Goal: Complete application form

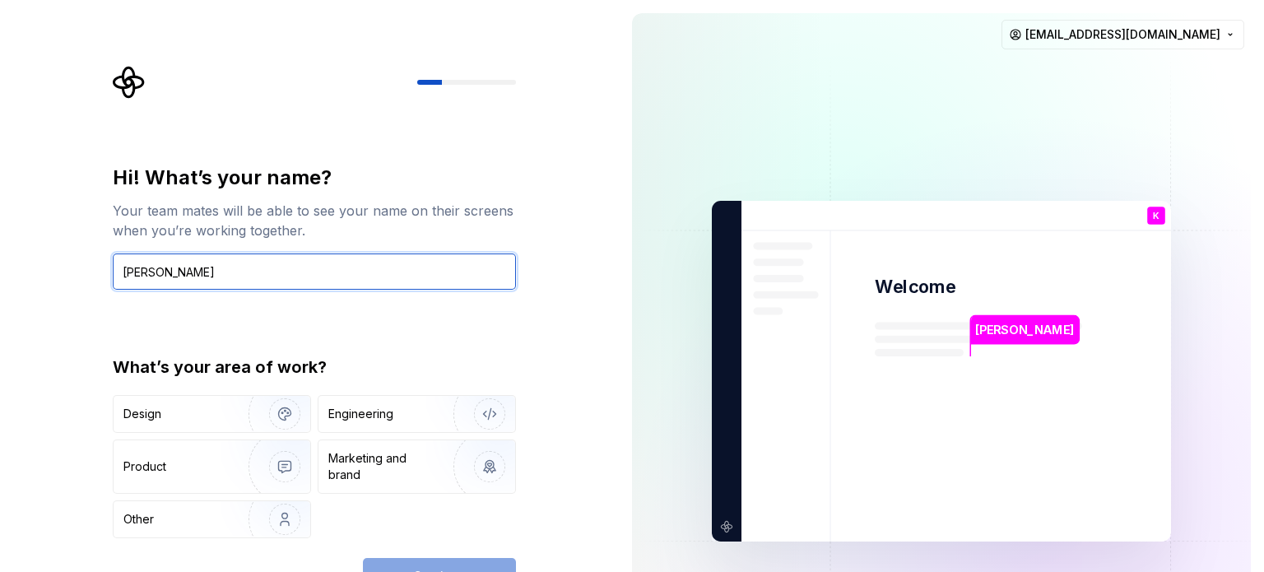
type input "[PERSON_NAME]"
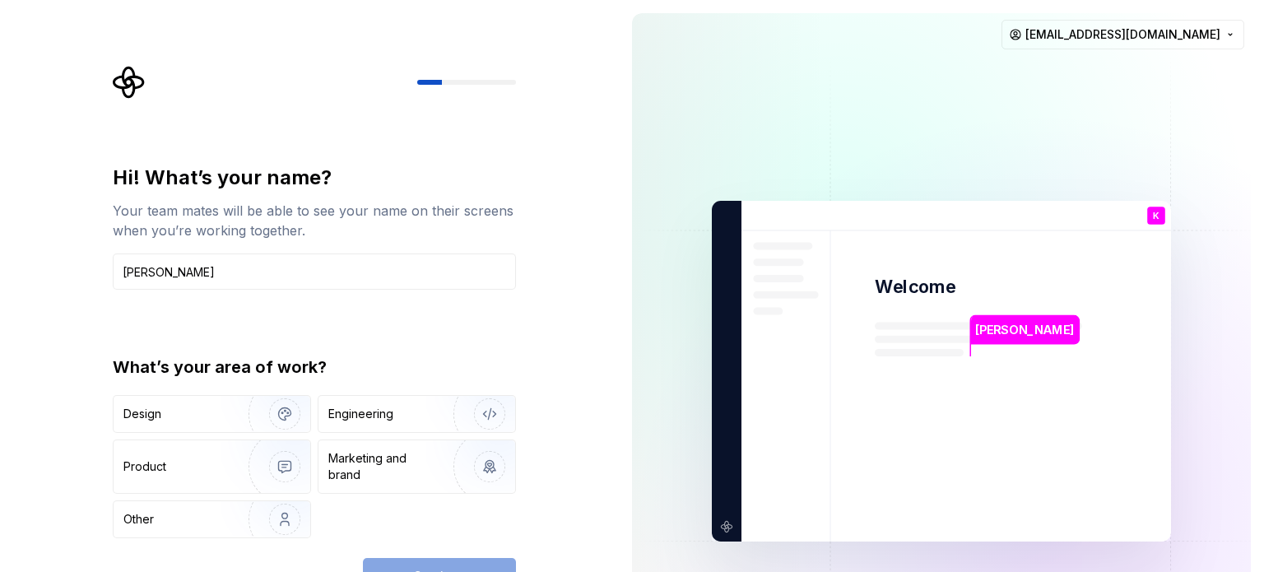
click at [360, 337] on div "Hi! What’s your name? Your team mates will be able to see your name on their sc…" at bounding box center [314, 351] width 403 height 373
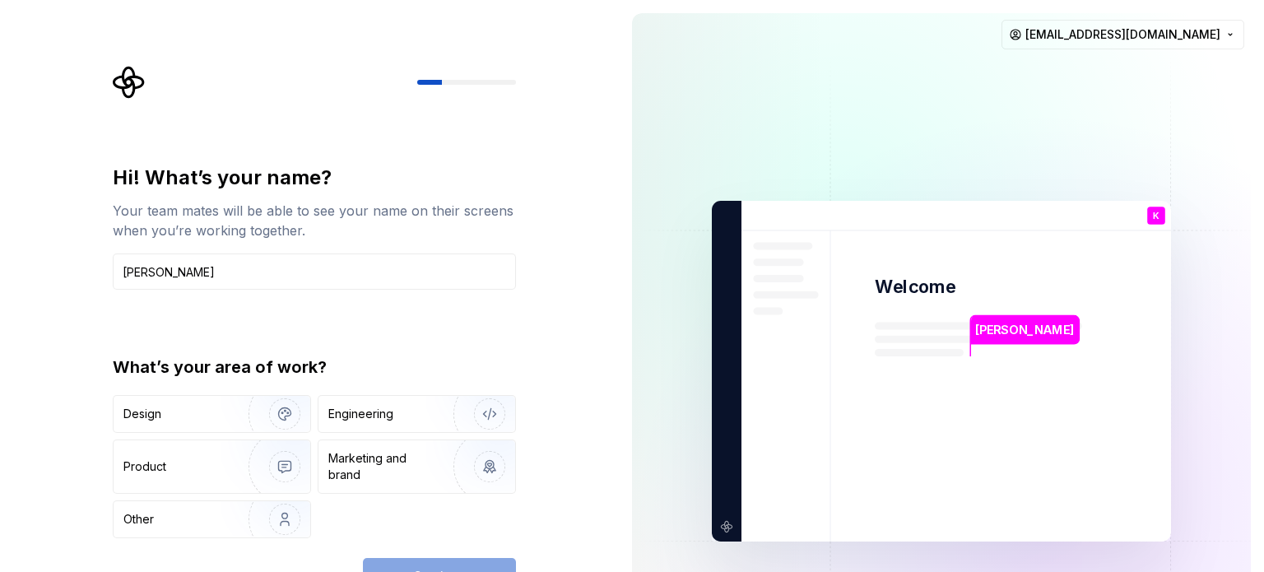
click at [481, 567] on div "Continue" at bounding box center [439, 576] width 153 height 36
click at [483, 564] on div "Continue" at bounding box center [439, 576] width 153 height 36
click at [993, 328] on p "[PERSON_NAME]" at bounding box center [1024, 330] width 99 height 18
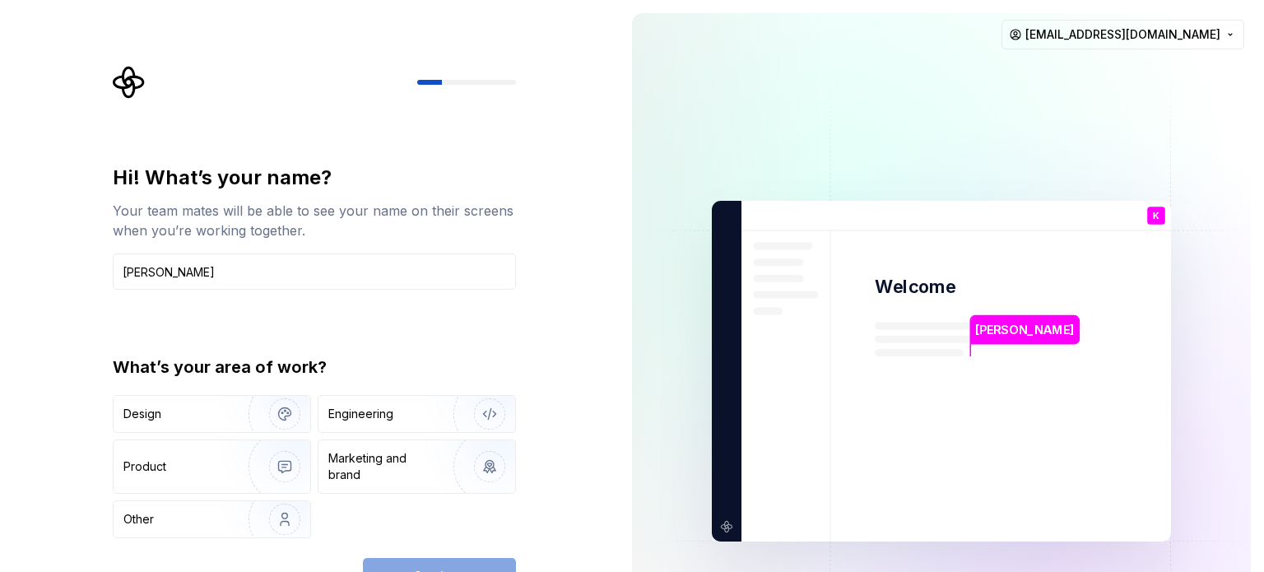
click at [575, 287] on div "Hi! What’s your name? Your team mates will be able to see your name on their sc…" at bounding box center [309, 371] width 619 height 742
click at [350, 408] on div "Engineering" at bounding box center [360, 414] width 65 height 16
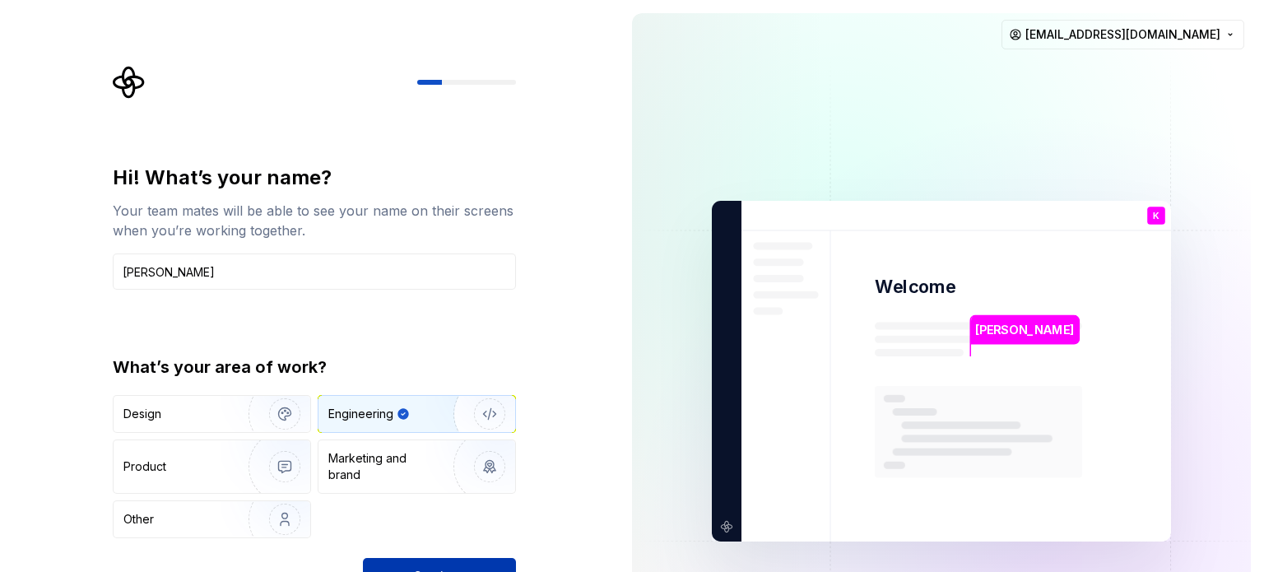
click at [499, 564] on button "Continue" at bounding box center [439, 576] width 153 height 36
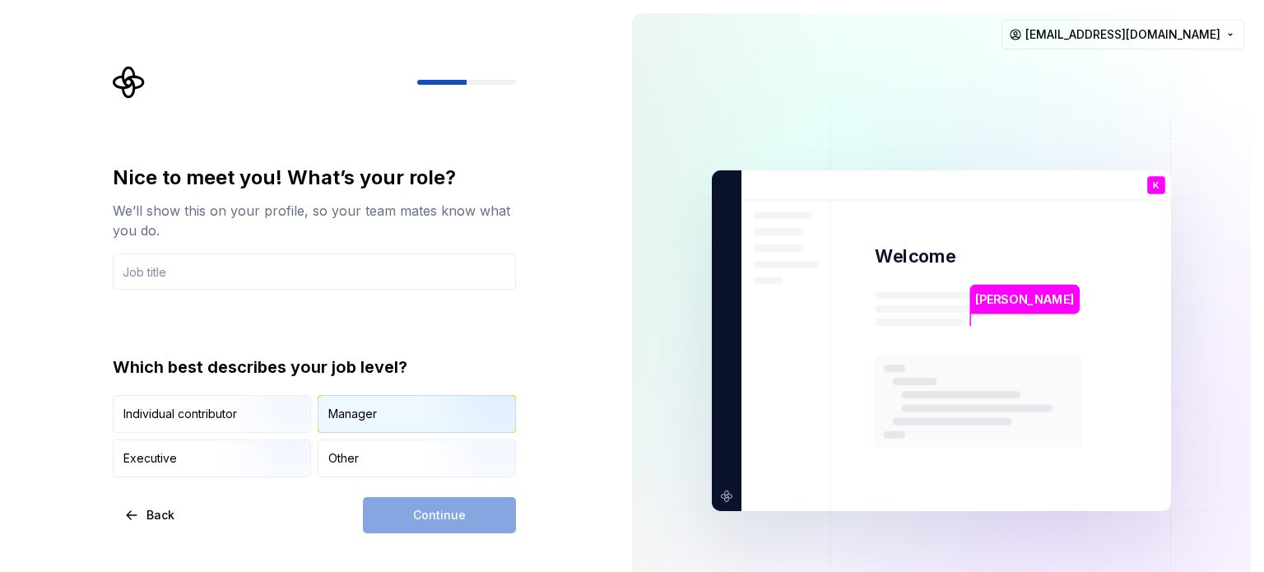
click at [377, 411] on div "Manager" at bounding box center [416, 414] width 197 height 36
click at [434, 513] on div "Continue" at bounding box center [439, 515] width 153 height 36
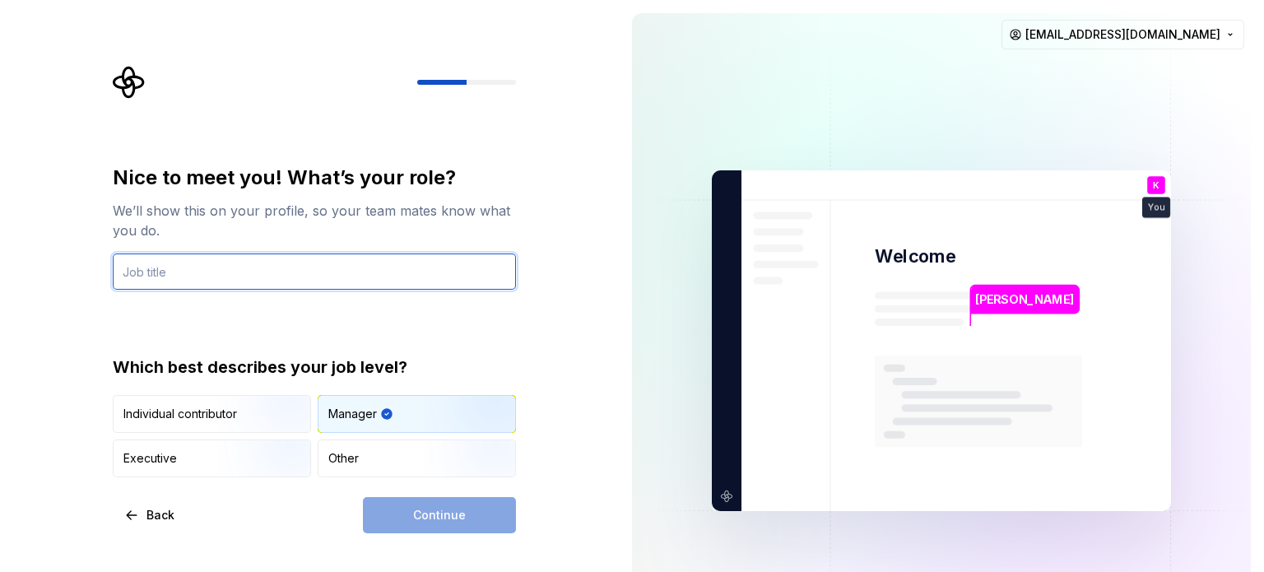
click at [165, 282] on input "text" at bounding box center [314, 271] width 403 height 36
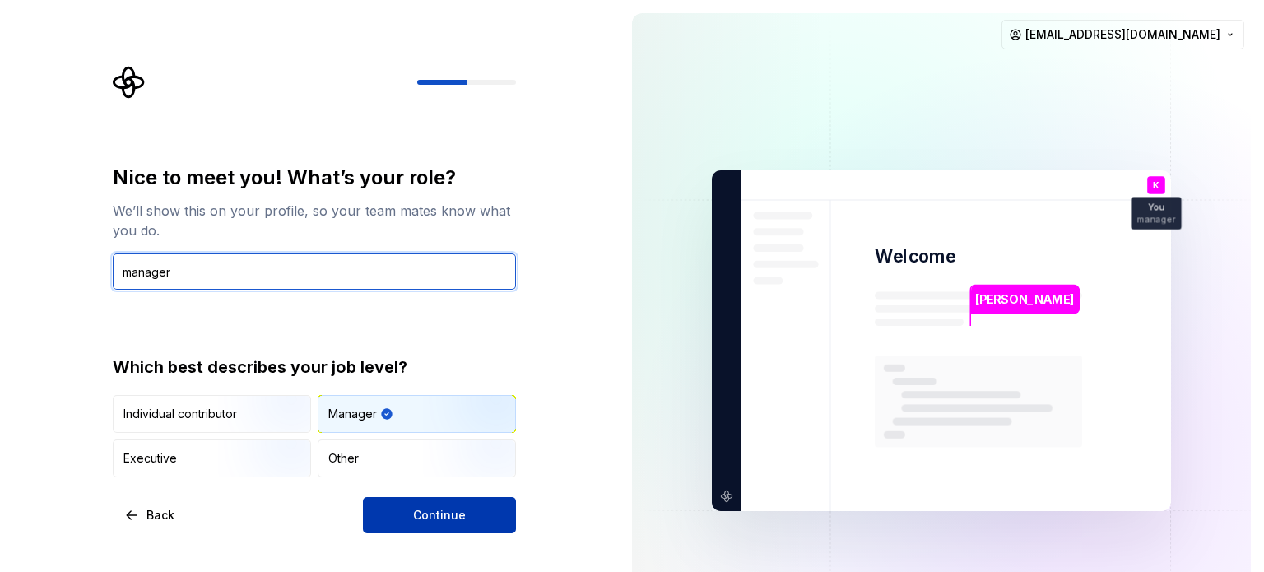
type input "manager"
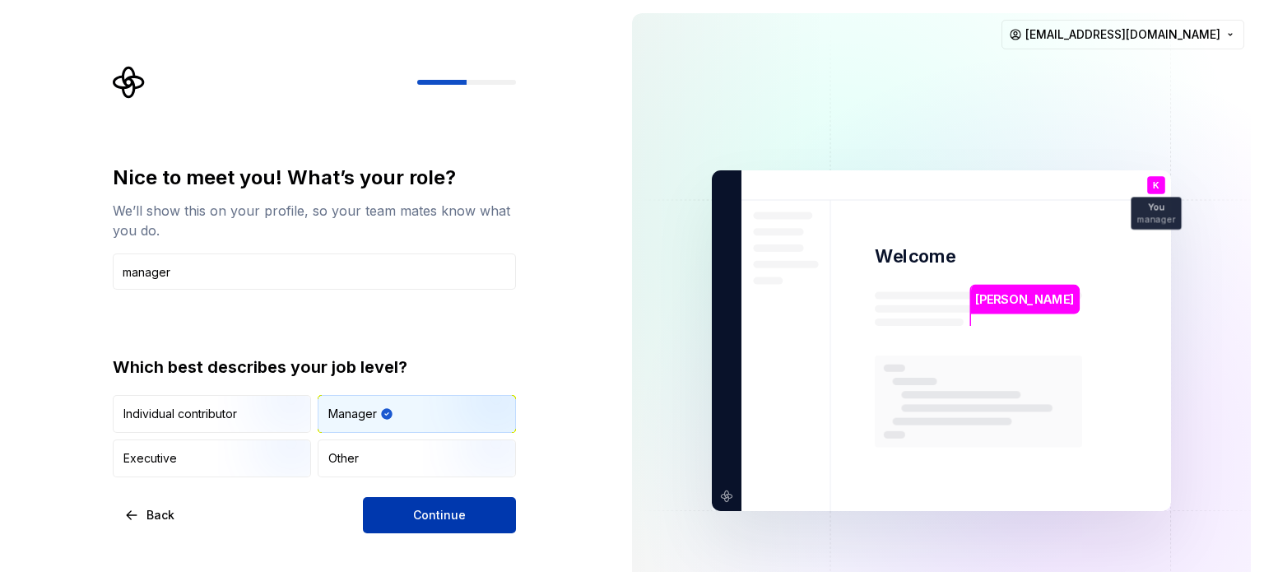
click at [438, 509] on span "Continue" at bounding box center [439, 515] width 53 height 16
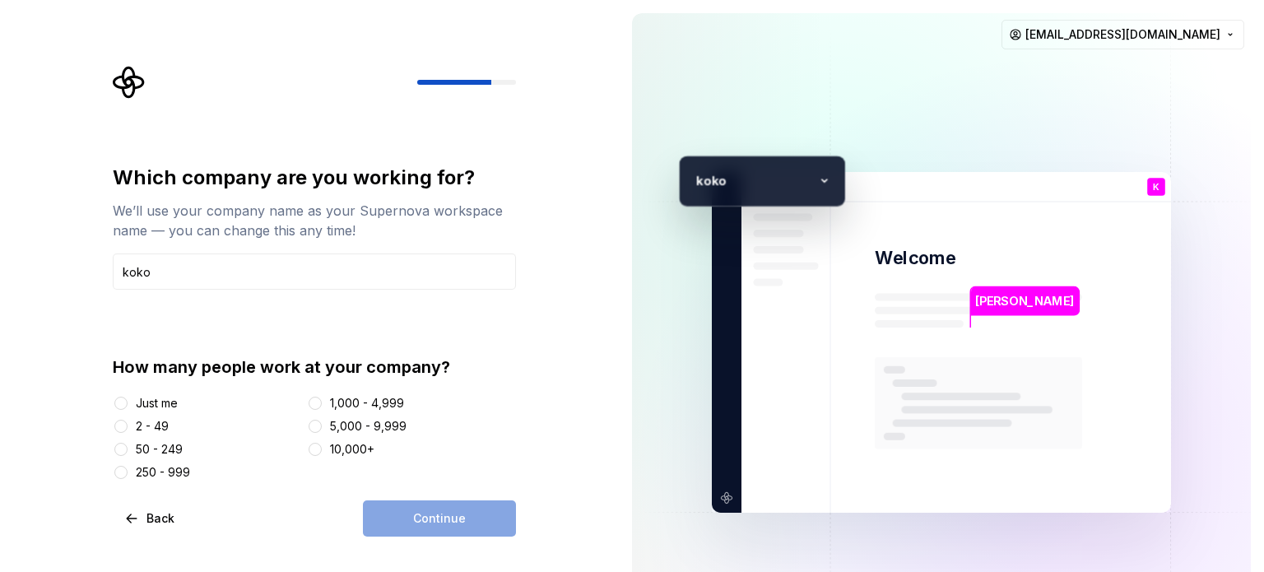
type input "koko"
click at [124, 429] on button "2 - 49" at bounding box center [120, 426] width 13 height 13
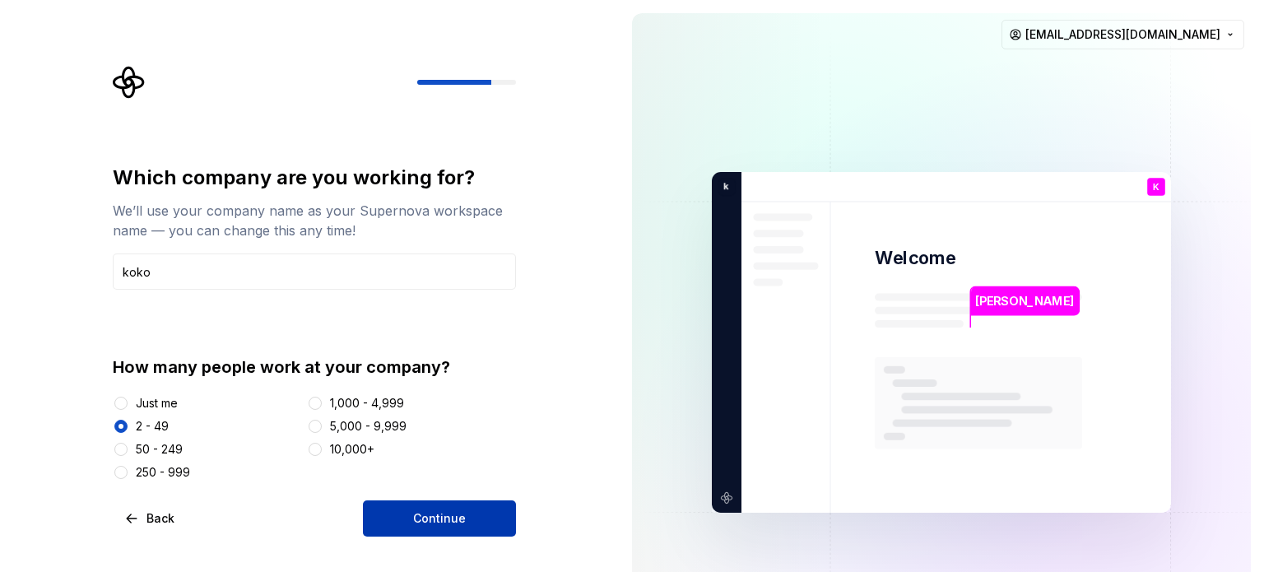
click at [487, 519] on button "Continue" at bounding box center [439, 518] width 153 height 36
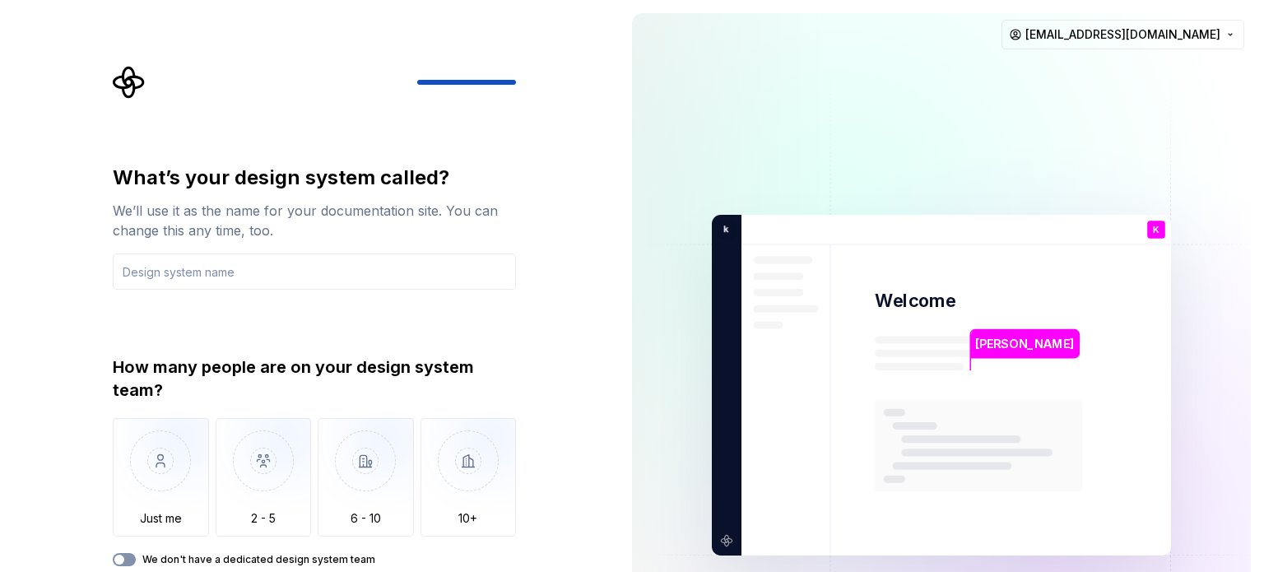
click at [132, 563] on button "We don't have a dedicated design system team" at bounding box center [124, 559] width 23 height 13
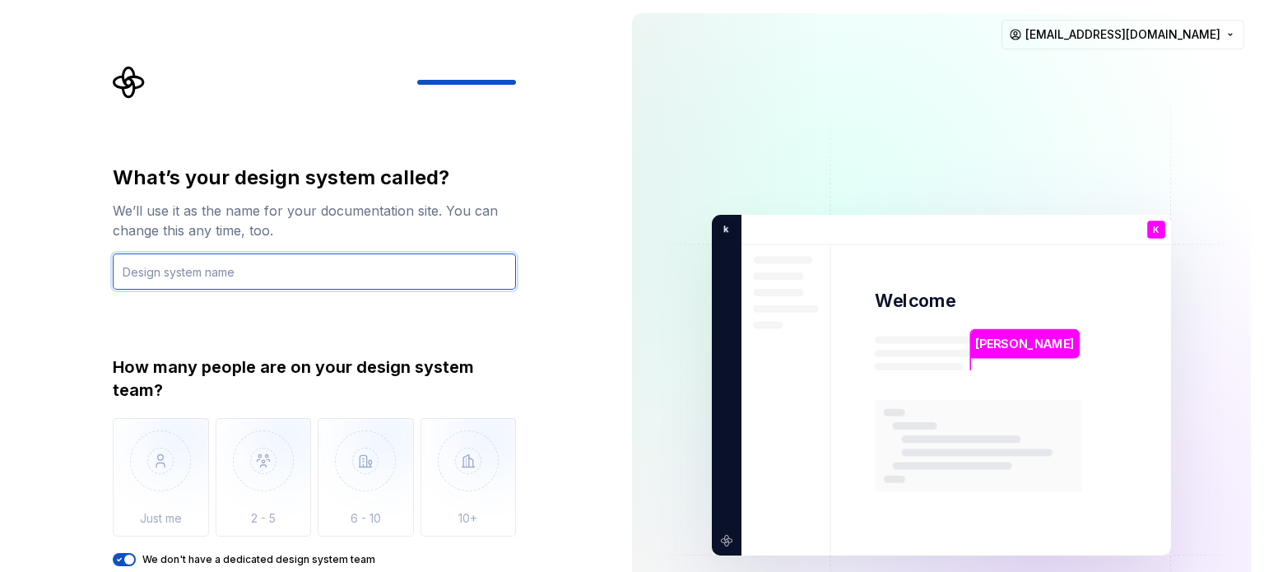
click at [512, 267] on input "text" at bounding box center [314, 271] width 403 height 36
type input "app"
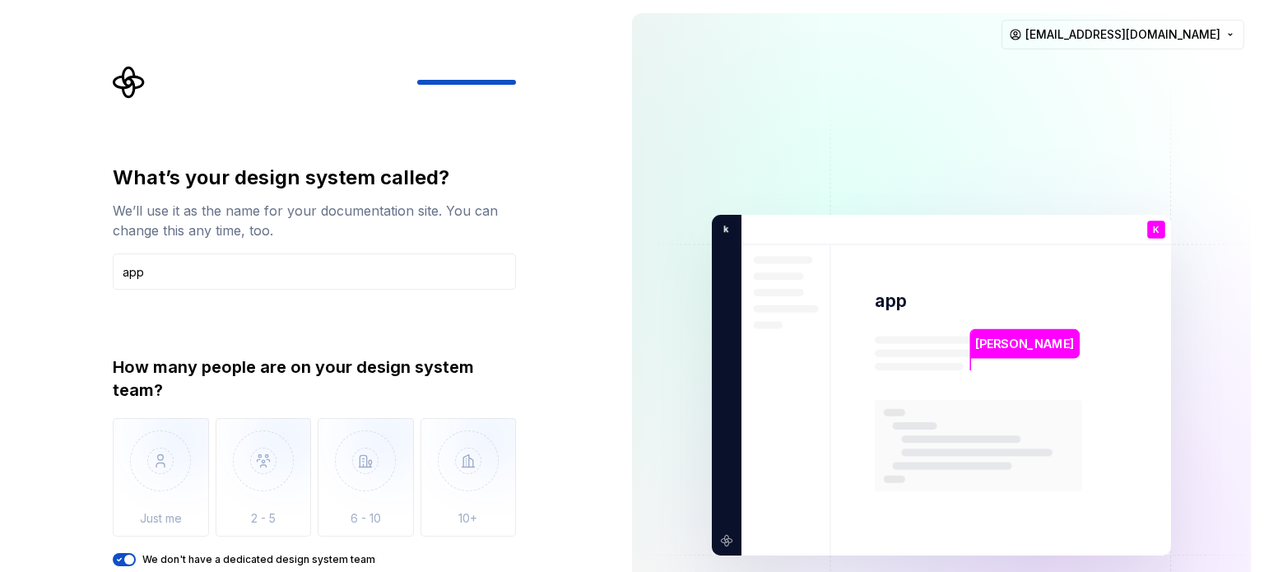
click at [116, 558] on icon "button" at bounding box center [119, 559] width 13 height 10
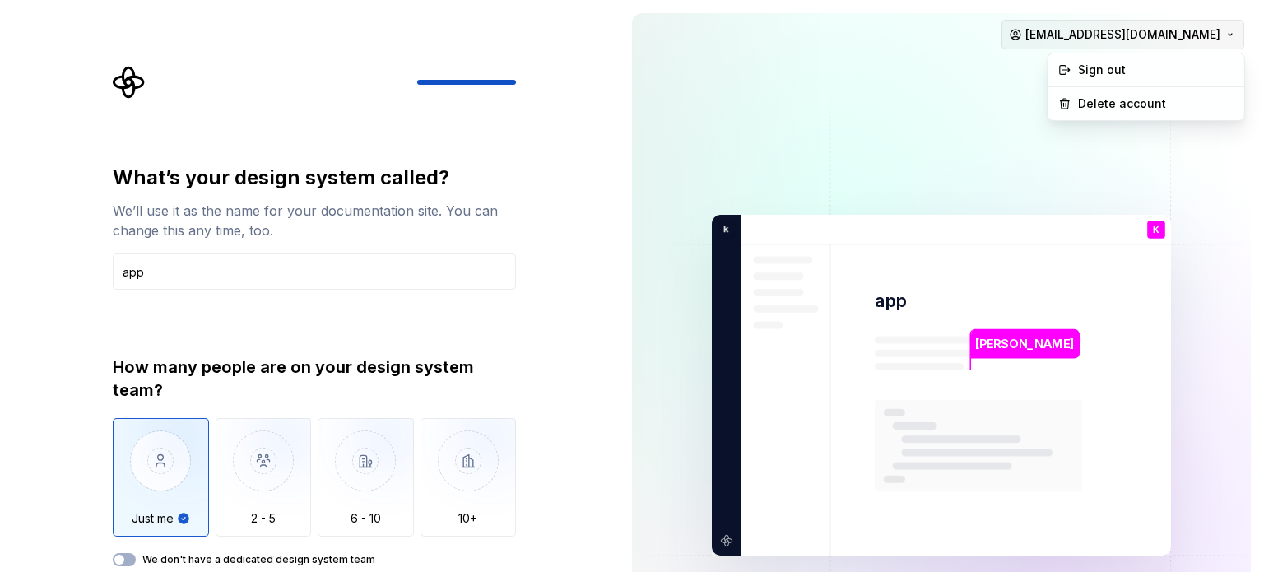
click at [1226, 39] on html "What’s your design system called? We’ll use it as the name for your documentati…" at bounding box center [632, 286] width 1264 height 572
click at [1102, 101] on div "Delete account" at bounding box center [1156, 103] width 156 height 16
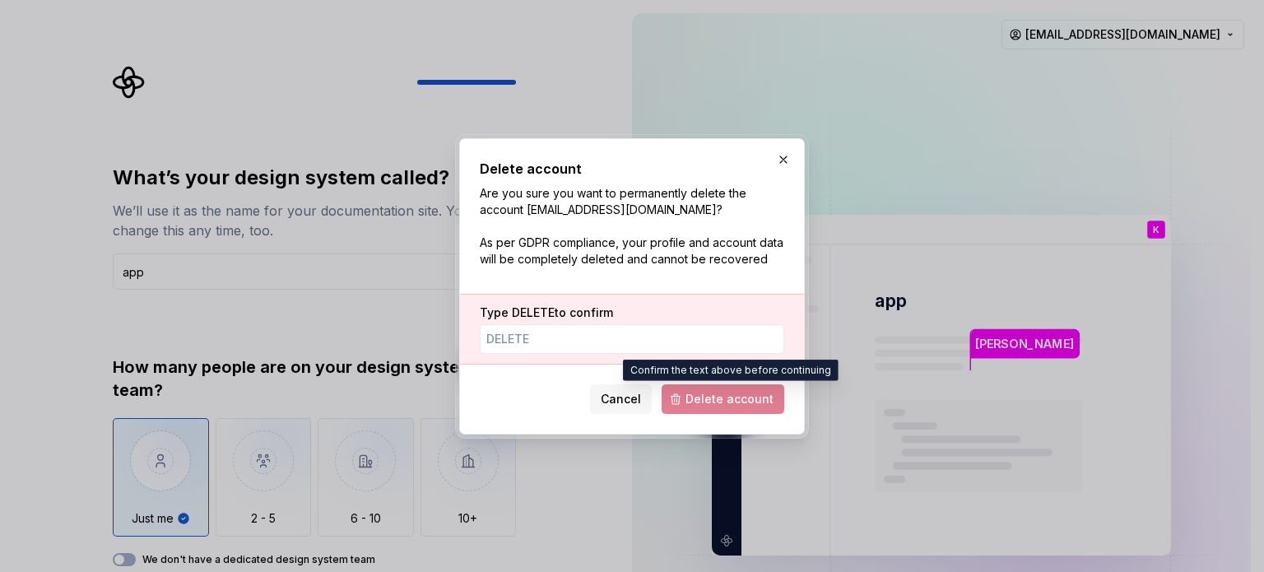
click at [737, 405] on span "Delete account" at bounding box center [722, 399] width 123 height 30
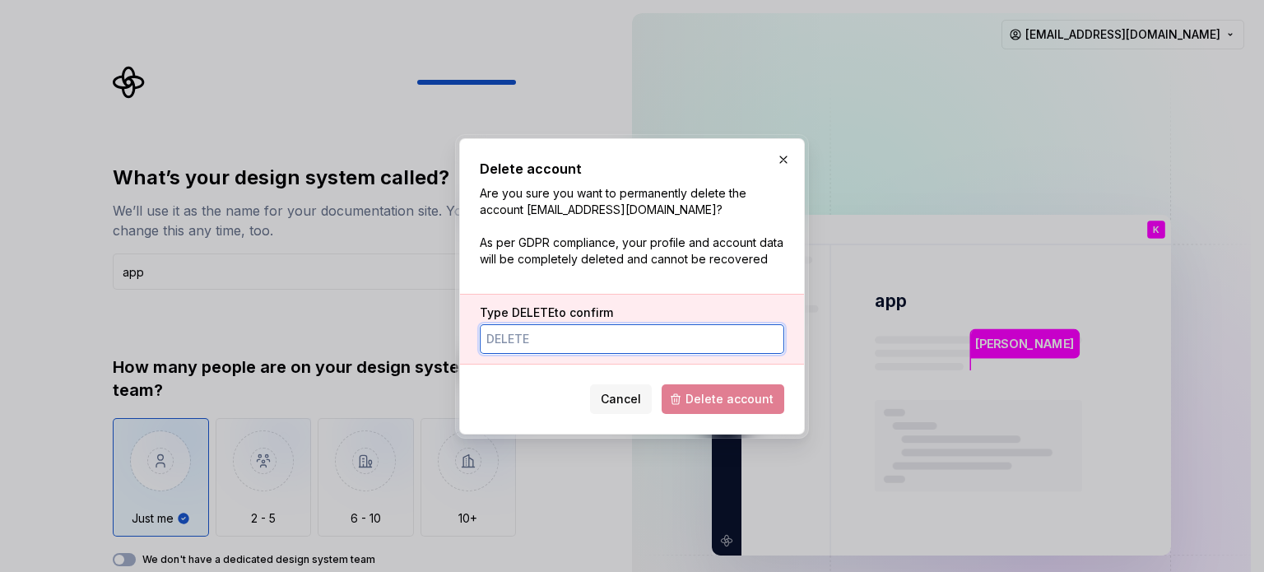
click at [510, 341] on input "Type DELETE to confirm" at bounding box center [632, 339] width 304 height 30
type input "DELETE"
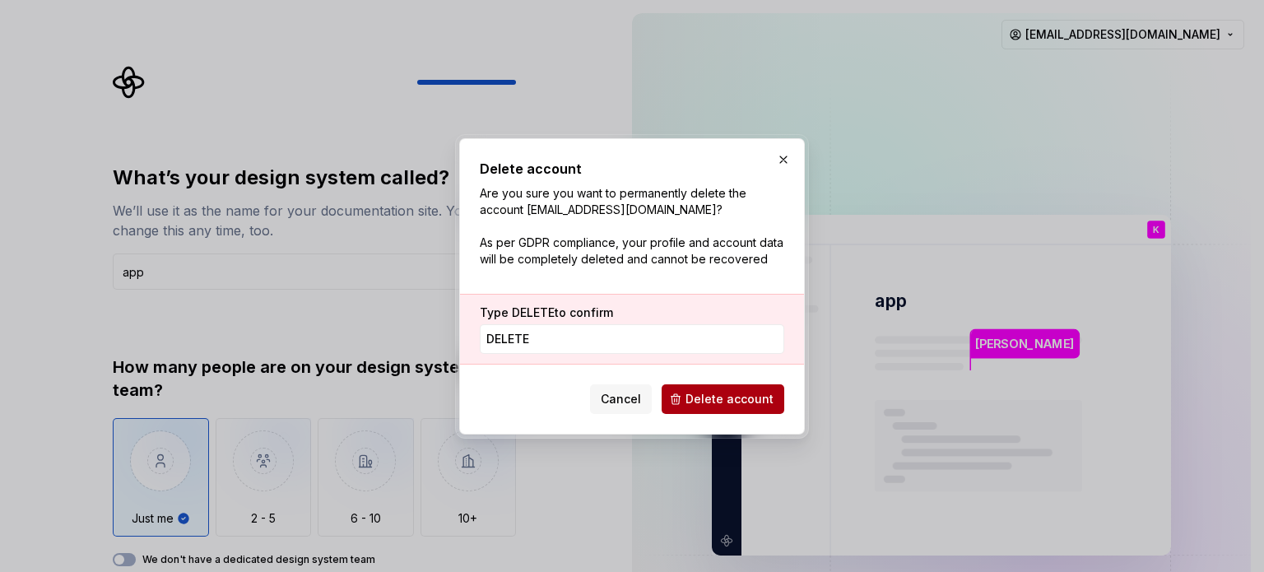
click at [698, 397] on span "Delete account" at bounding box center [729, 399] width 88 height 16
click at [706, 404] on span "Delete account" at bounding box center [722, 399] width 123 height 30
